Goal: Find specific page/section: Find specific page/section

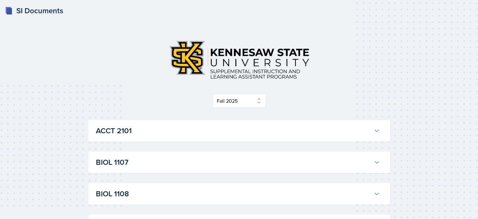
select select "2bed604d-1099-4043-b1bc-2365e8740244"
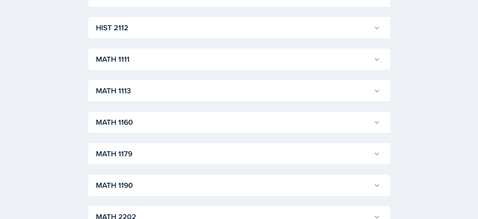
scroll to position [371, 0]
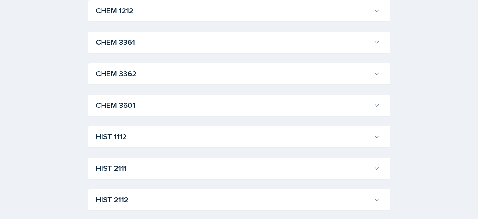
click at [376, 134] on icon at bounding box center [377, 136] width 6 height 6
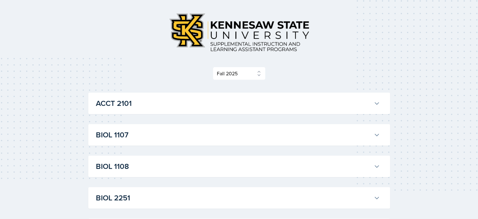
scroll to position [63, 0]
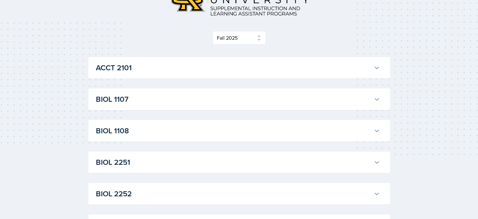
click at [377, 67] on icon at bounding box center [377, 67] width 6 height 6
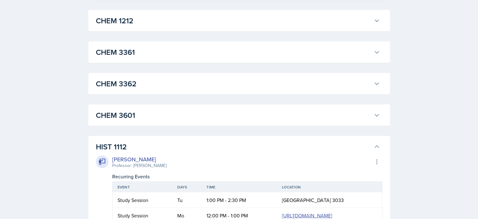
scroll to position [1227, 0]
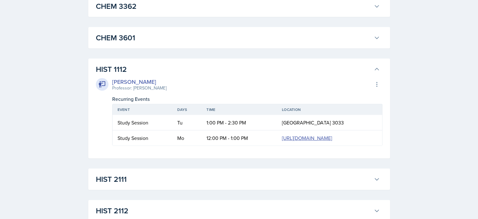
scroll to position [1824, 0]
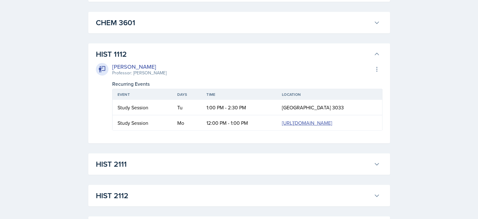
drag, startPoint x: 379, startPoint y: 86, endPoint x: 387, endPoint y: 95, distance: 12.0
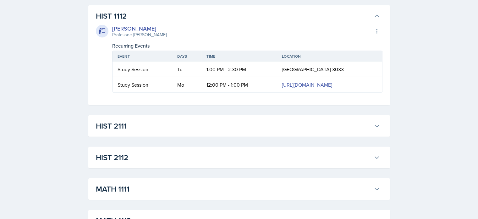
scroll to position [1887, 0]
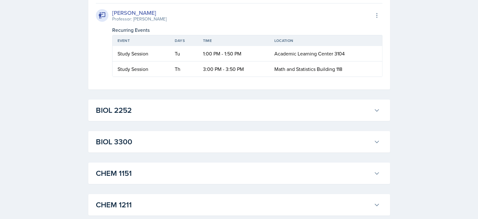
scroll to position [2296, 0]
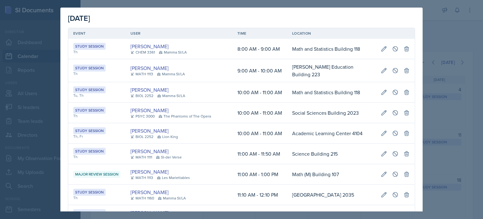
click at [455, 27] on div at bounding box center [241, 109] width 483 height 219
